Goal: Task Accomplishment & Management: Complete application form

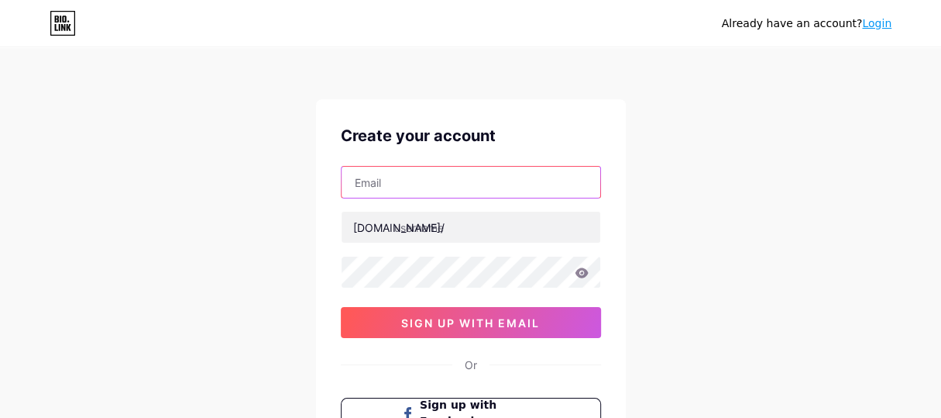
click at [385, 186] on input "text" at bounding box center [471, 182] width 259 height 31
paste input "[EMAIL_ADDRESS][DOMAIN_NAME]"
type input "[EMAIL_ADDRESS][DOMAIN_NAME]"
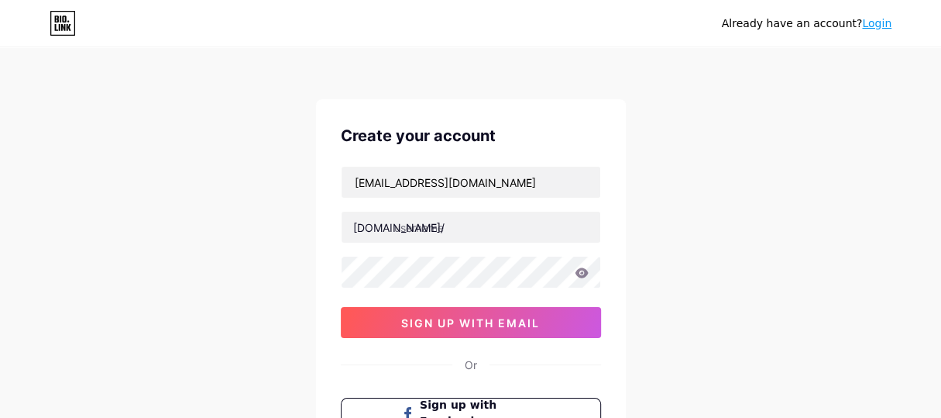
click at [384, 229] on div "[DOMAIN_NAME]/" at bounding box center [398, 227] width 91 height 16
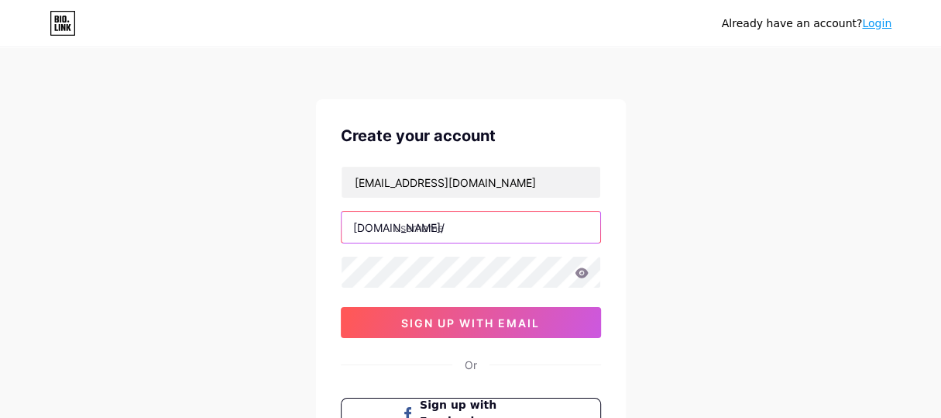
click at [406, 231] on input "text" at bounding box center [471, 227] width 259 height 31
paste input "purnimacaterer"
type input "purnimacaterer"
click at [621, 317] on div "Create your account [EMAIL_ADDRESS][DOMAIN_NAME] [DOMAIN_NAME]/ purnimacaterer …" at bounding box center [471, 298] width 310 height 398
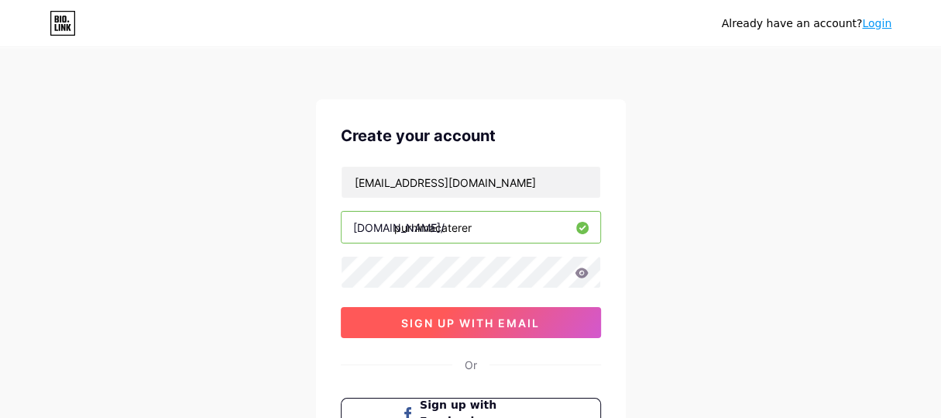
click at [521, 328] on button "sign up with email" at bounding box center [471, 322] width 260 height 31
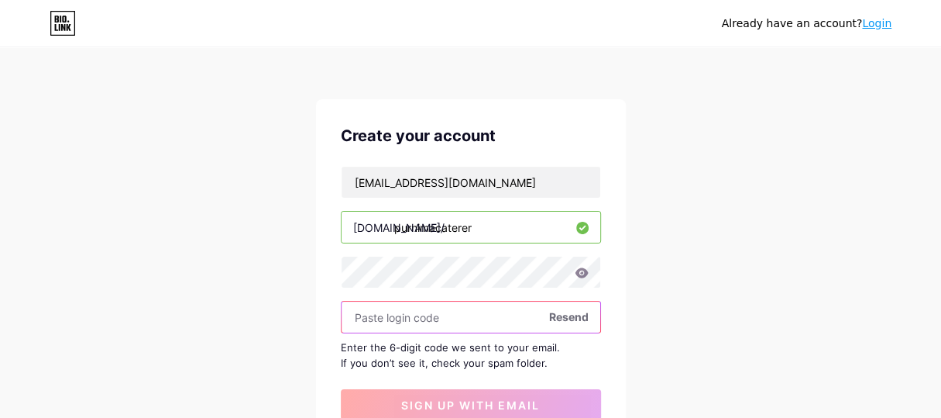
click at [395, 315] on input "text" at bounding box center [471, 316] width 259 height 31
paste input "603010"
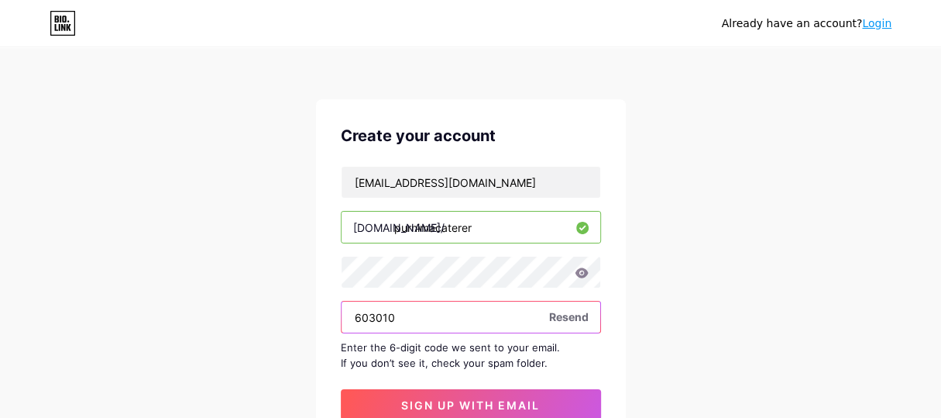
scroll to position [77, 0]
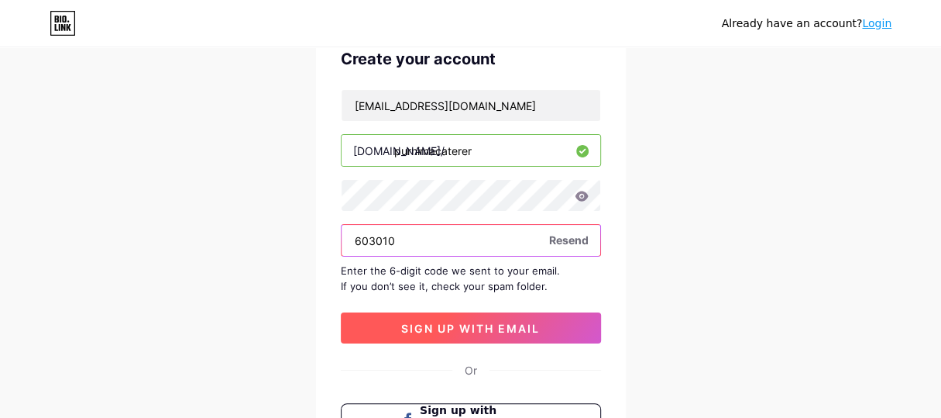
type input "603010"
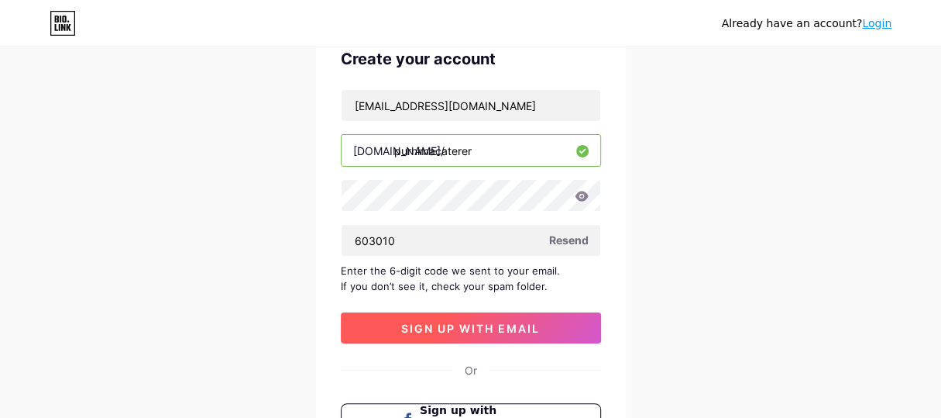
click at [431, 323] on span "sign up with email" at bounding box center [470, 328] width 139 height 13
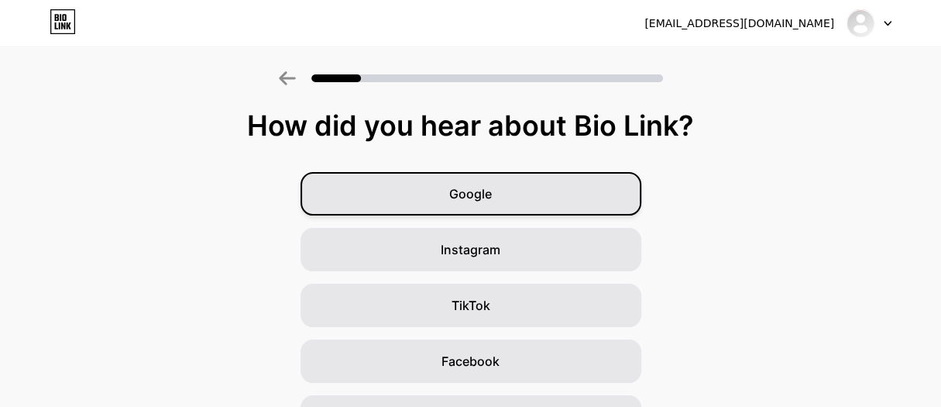
click at [501, 191] on div "Google" at bounding box center [471, 193] width 341 height 43
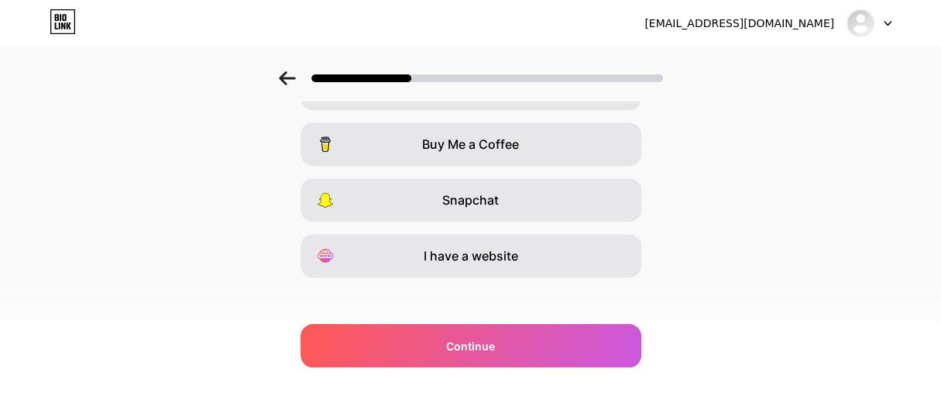
scroll to position [339, 0]
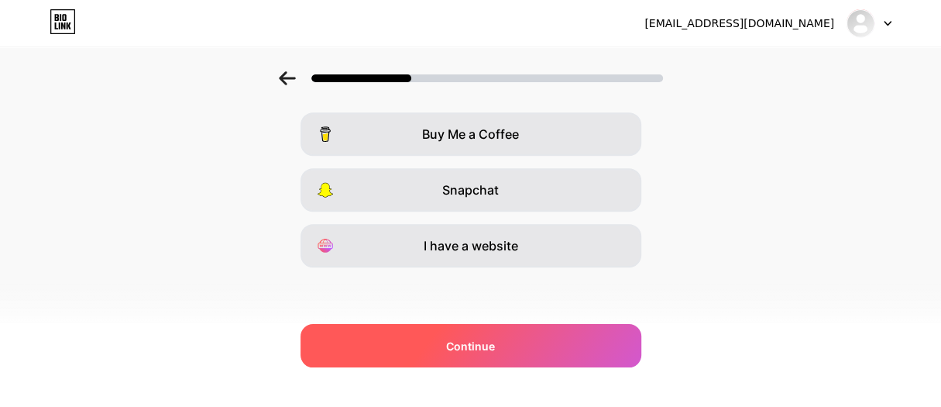
click at [495, 343] on span "Continue" at bounding box center [470, 346] width 49 height 16
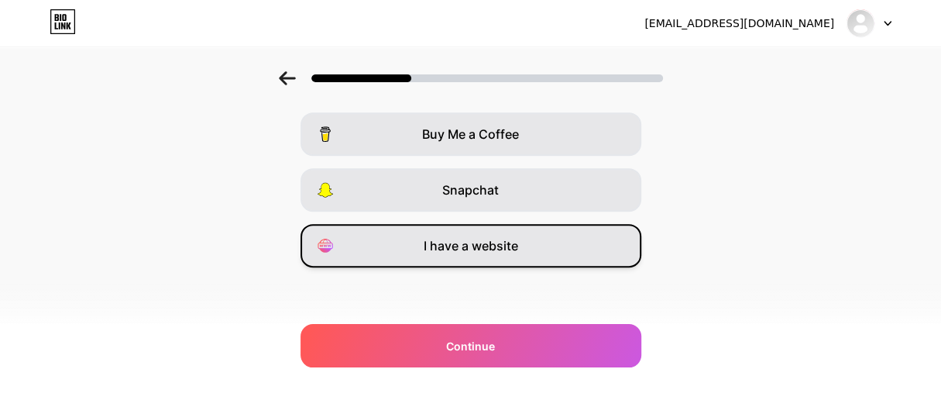
click at [484, 245] on span "I have a website" at bounding box center [471, 245] width 95 height 19
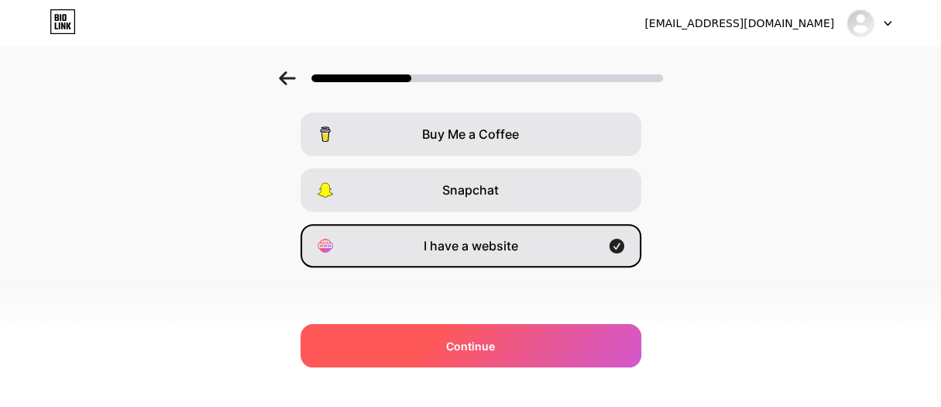
click at [482, 340] on span "Continue" at bounding box center [470, 346] width 49 height 16
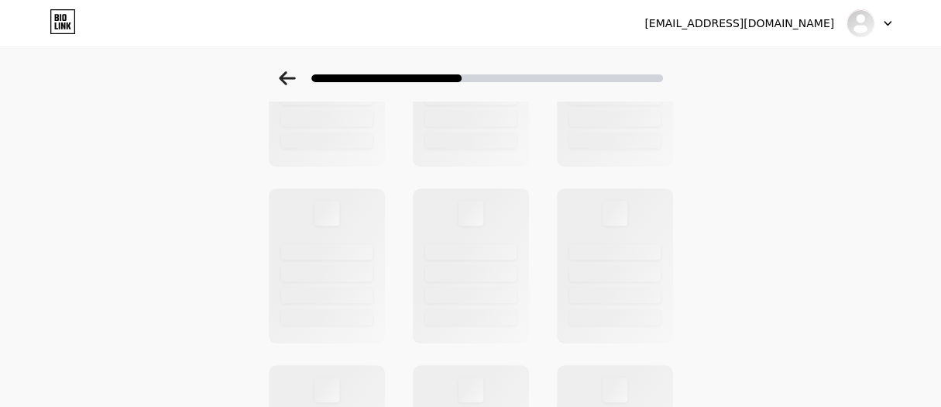
scroll to position [0, 0]
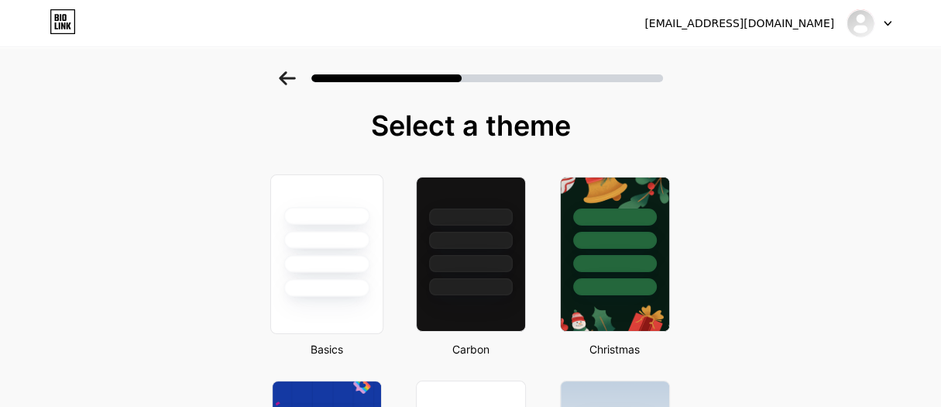
click at [333, 259] on div at bounding box center [327, 264] width 86 height 18
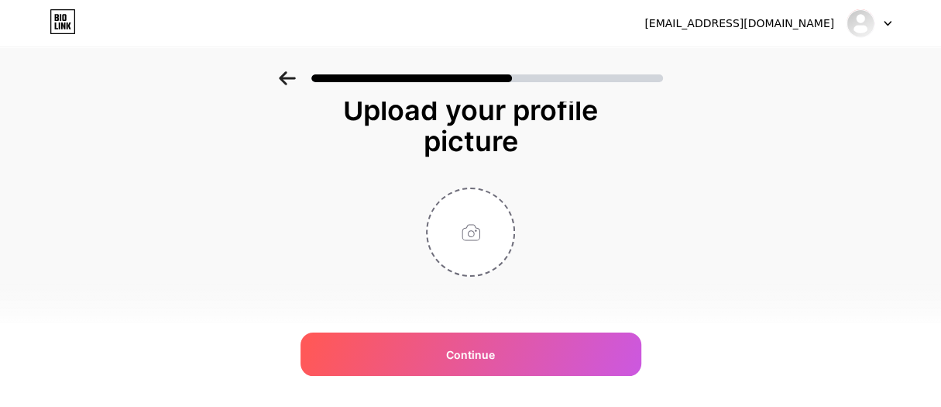
scroll to position [25, 0]
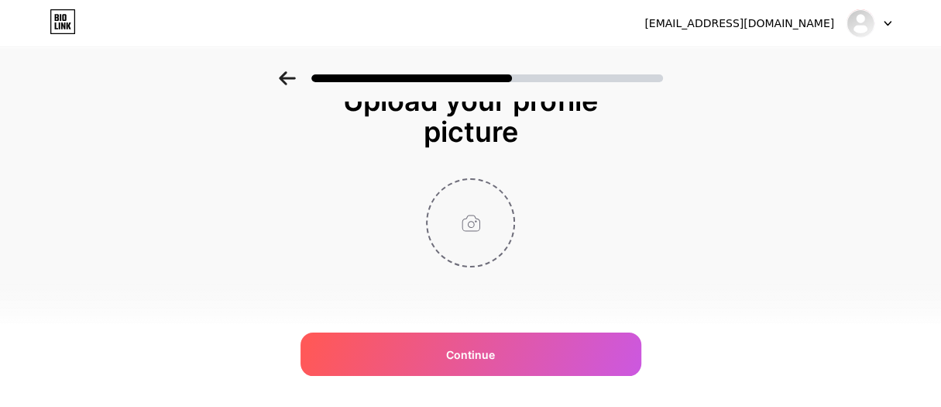
click at [487, 245] on input "file" at bounding box center [471, 223] width 86 height 86
type input "C:\fakepath\logo (19).png"
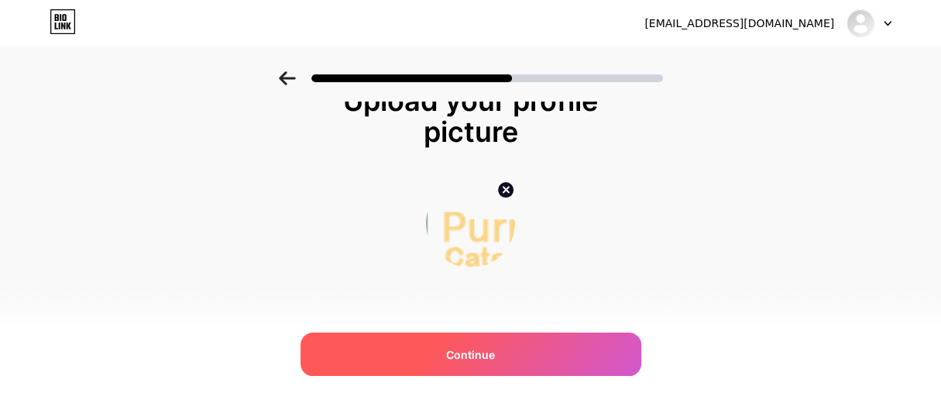
click at [467, 353] on span "Continue" at bounding box center [470, 354] width 49 height 16
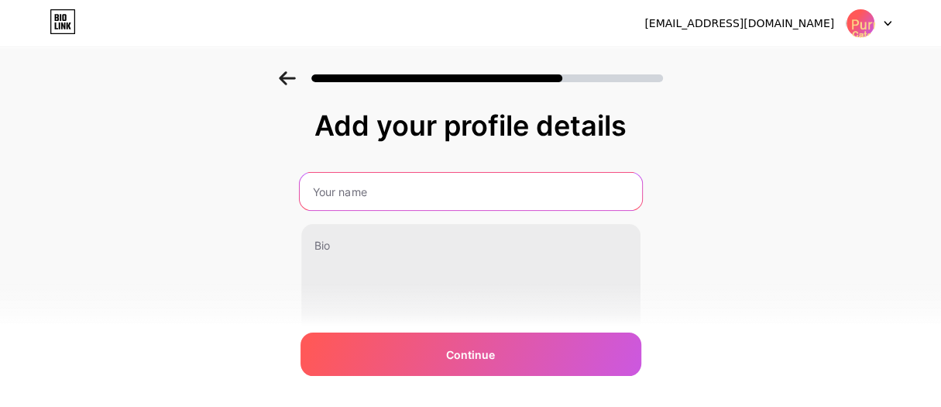
click at [413, 177] on input "text" at bounding box center [470, 191] width 342 height 37
paste input "Purnima Caterer"
type input "Purnima Caterer"
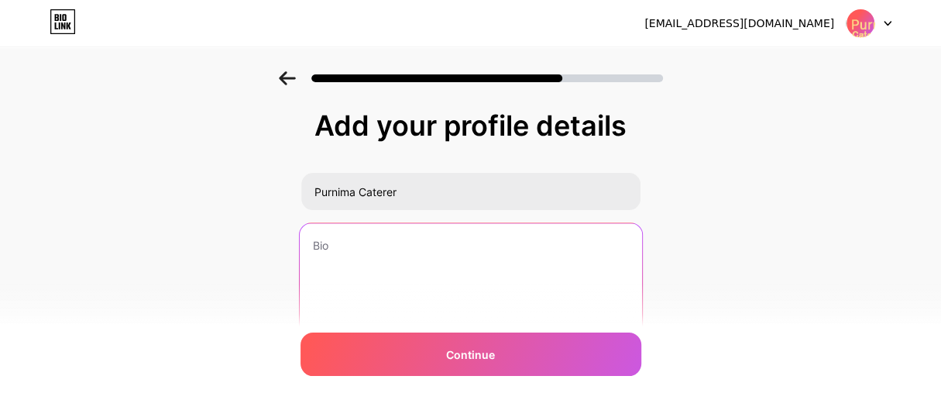
click at [372, 248] on textarea at bounding box center [470, 286] width 342 height 126
paste textarea "Purnima Caterer expert in being one of the best caterer services in [GEOGRAPHIC…"
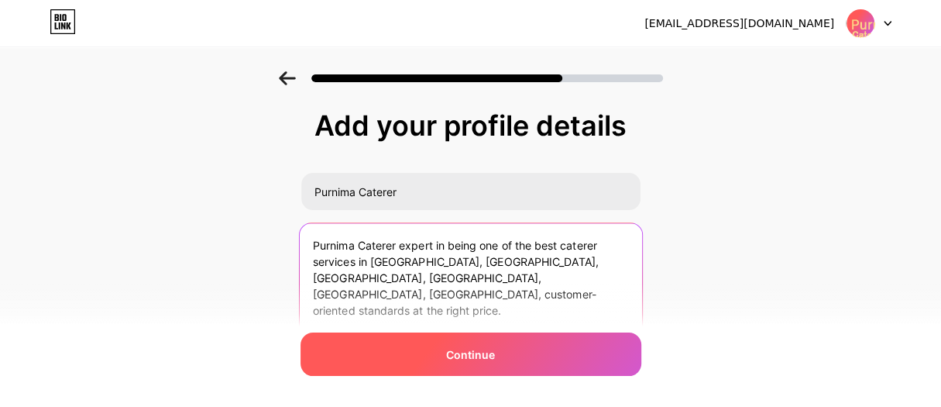
type textarea "Purnima Caterer expert in being one of the best caterer services in [GEOGRAPHIC…"
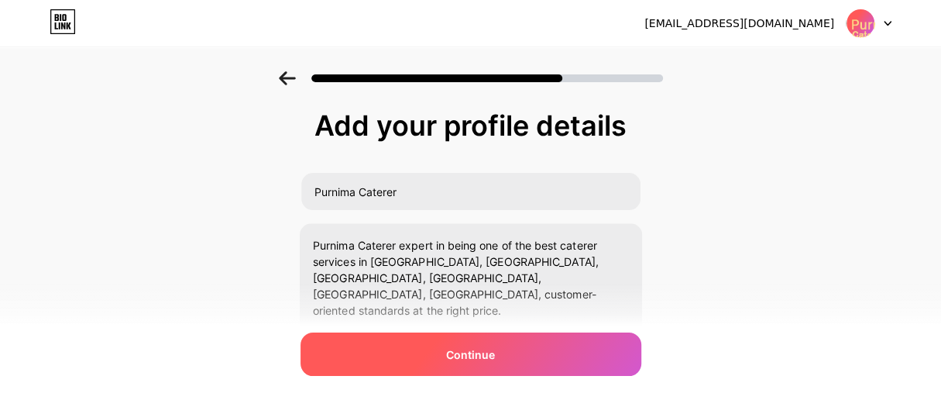
click at [450, 369] on div "Continue" at bounding box center [471, 353] width 341 height 43
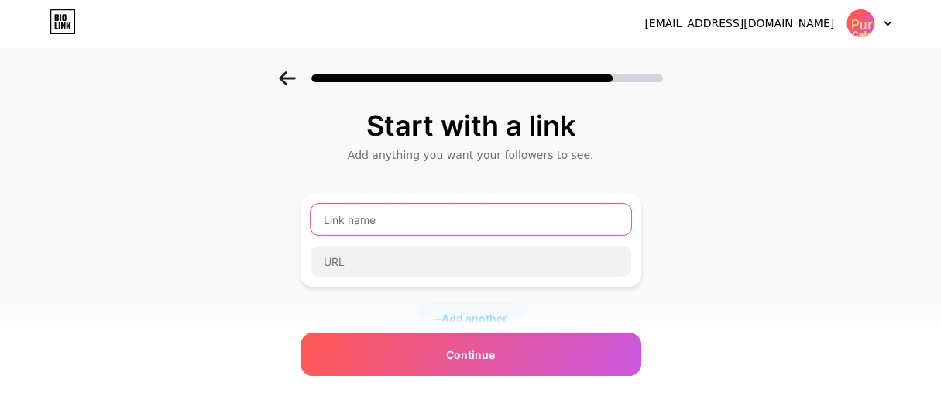
click at [373, 222] on input "text" at bounding box center [471, 219] width 321 height 31
paste input "[URL][DOMAIN_NAME]"
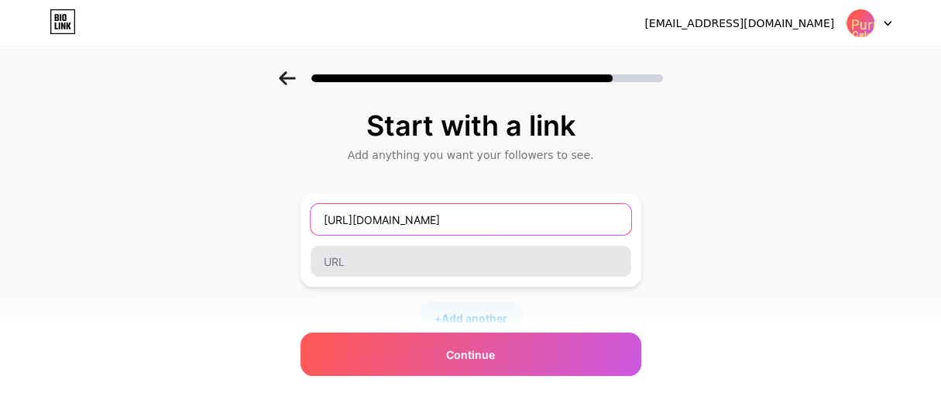
type input "[URL][DOMAIN_NAME]"
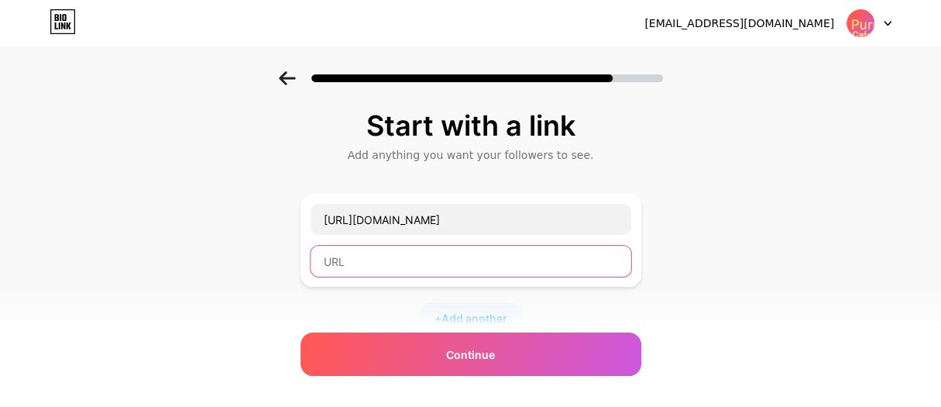
click at [401, 262] on input "text" at bounding box center [471, 261] width 321 height 31
paste input "[URL][DOMAIN_NAME]"
type input "[URL][DOMAIN_NAME]"
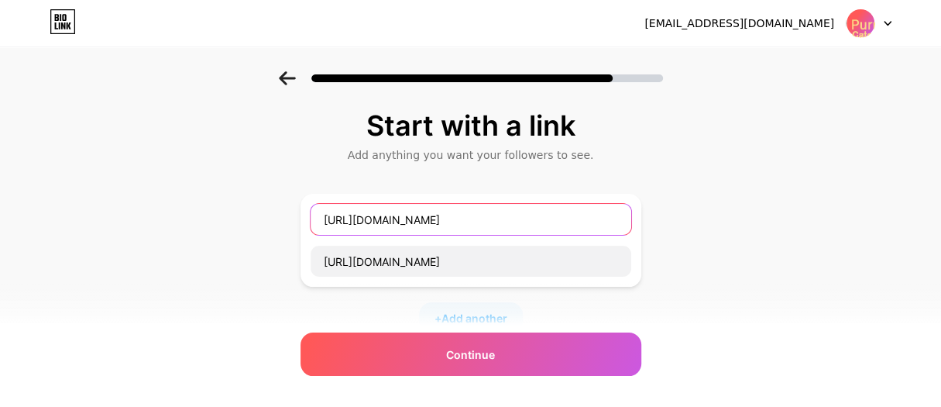
drag, startPoint x: 509, startPoint y: 220, endPoint x: 288, endPoint y: 207, distance: 221.2
click at [288, 207] on div "Start with a link Add anything you want your followers to see. [URL][DOMAIN_NAM…" at bounding box center [470, 343] width 941 height 545
paste input "Purnima Caterer"
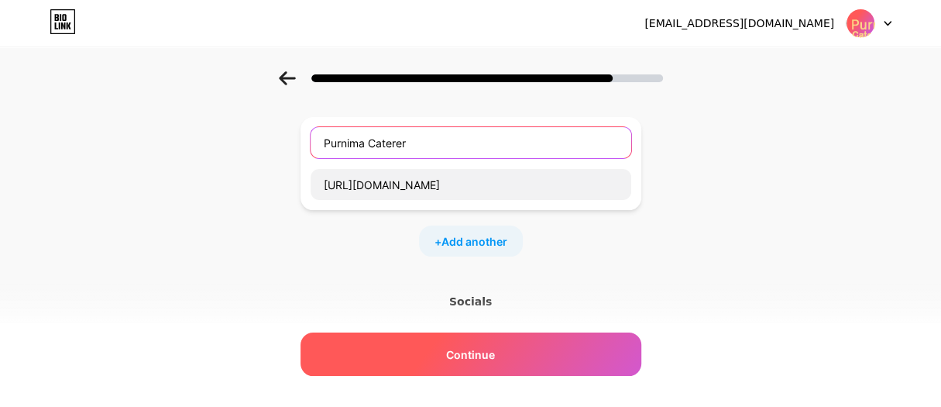
type input "Purnima Caterer"
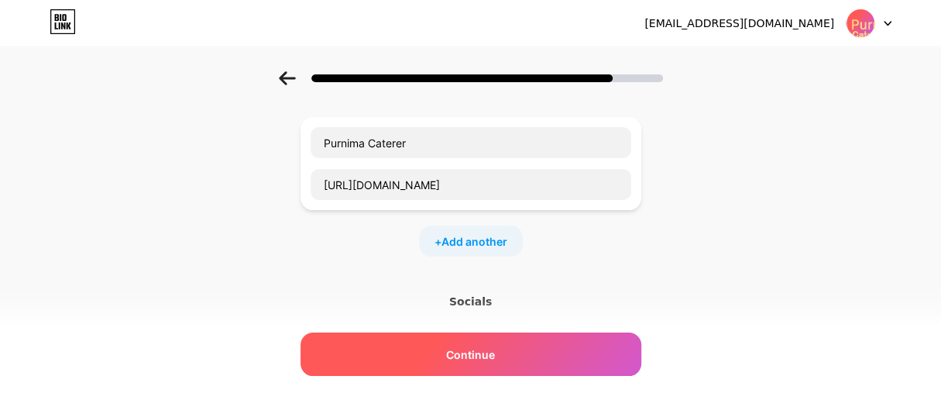
click at [468, 353] on span "Continue" at bounding box center [470, 354] width 49 height 16
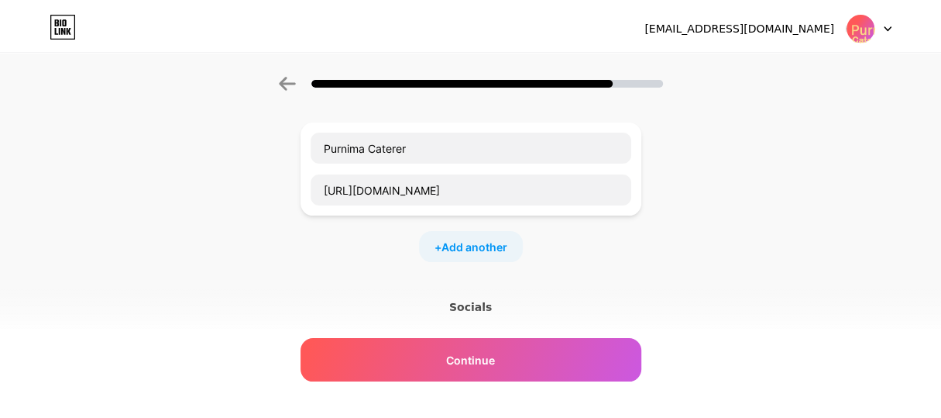
scroll to position [0, 0]
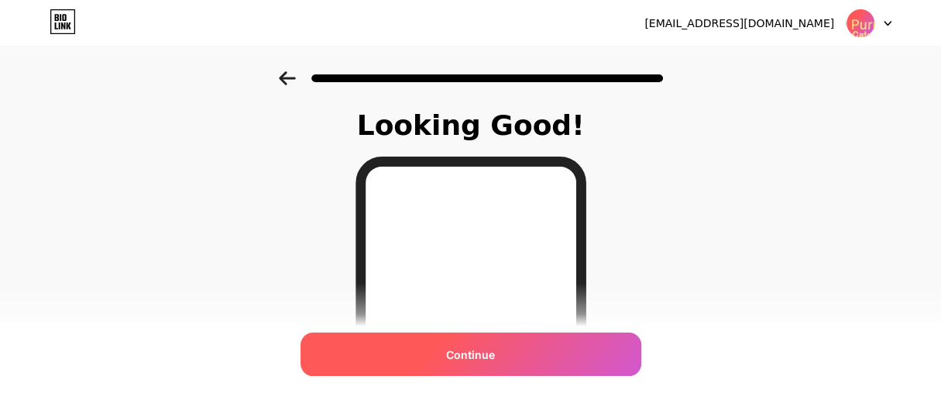
click at [465, 358] on span "Continue" at bounding box center [470, 354] width 49 height 16
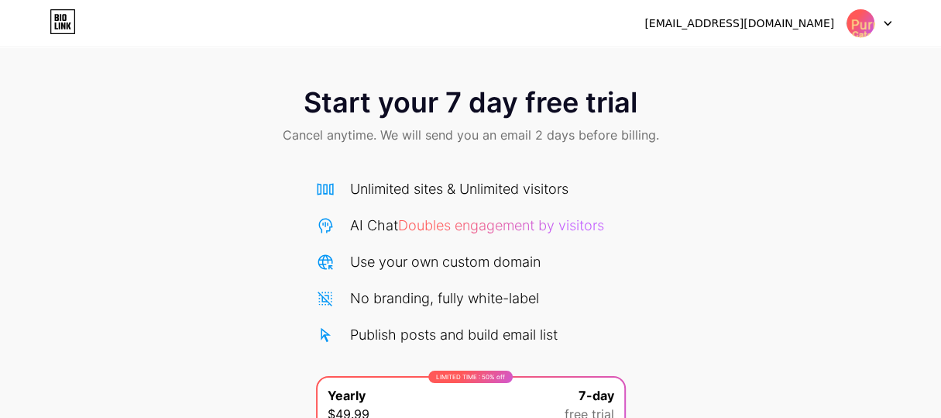
click at [854, 34] on img at bounding box center [860, 23] width 29 height 29
click at [884, 27] on div at bounding box center [869, 23] width 45 height 28
click at [744, 22] on div "[EMAIL_ADDRESS][DOMAIN_NAME]" at bounding box center [740, 23] width 190 height 16
click at [60, 15] on icon at bounding box center [61, 17] width 2 height 7
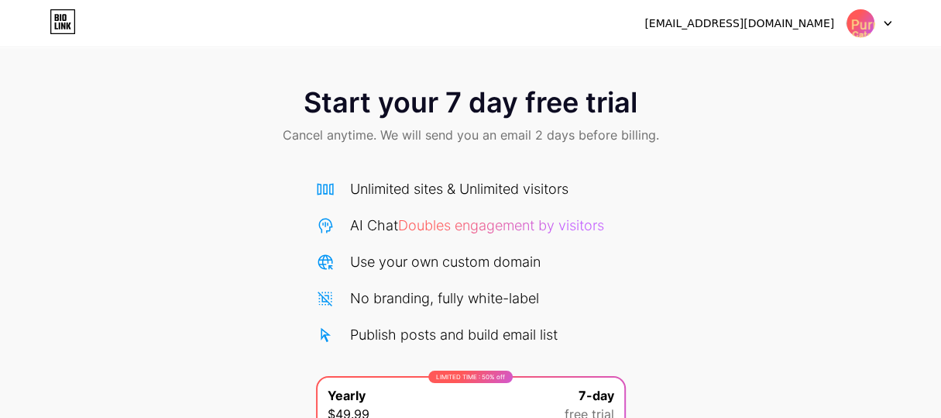
click at [63, 19] on icon at bounding box center [64, 17] width 4 height 7
